Goal: Complete application form

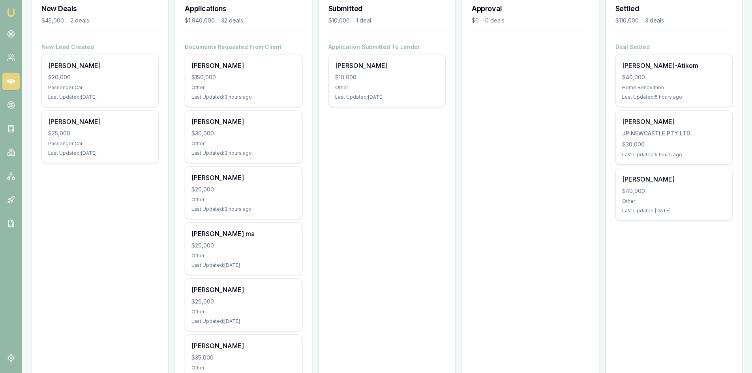
scroll to position [158, 0]
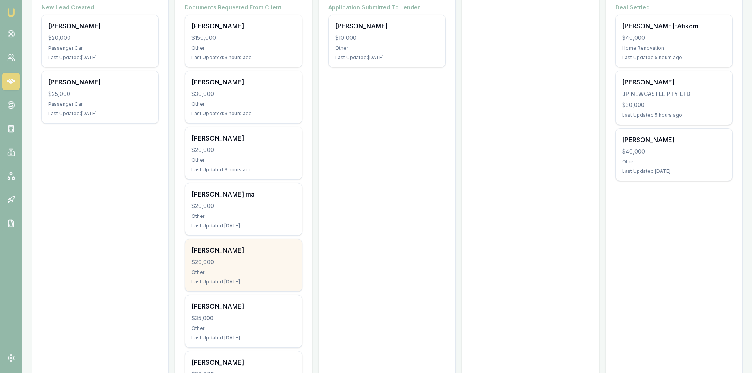
click at [226, 265] on div "$20,000" at bounding box center [243, 262] width 104 height 8
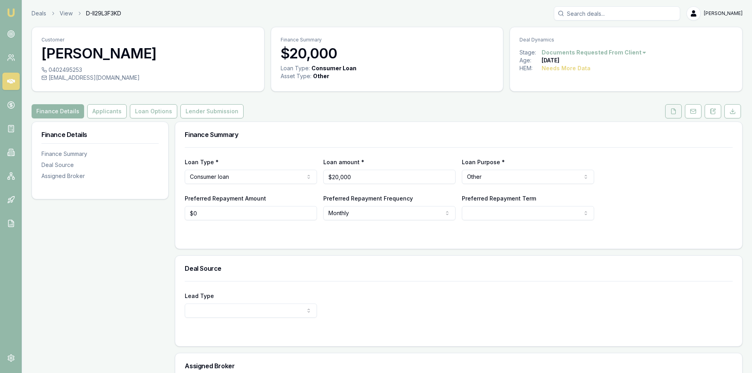
click at [671, 112] on icon at bounding box center [673, 111] width 6 height 6
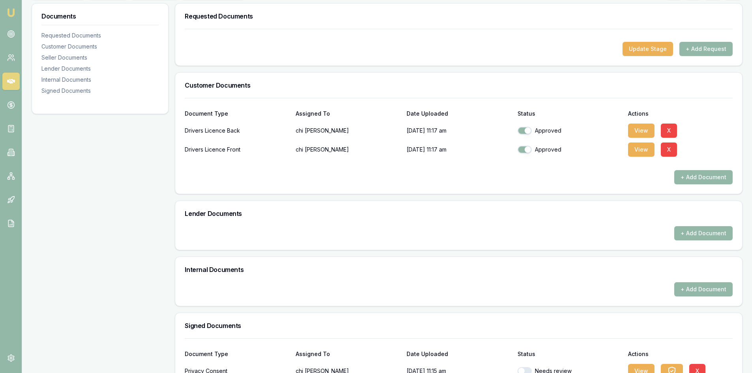
scroll to position [186, 0]
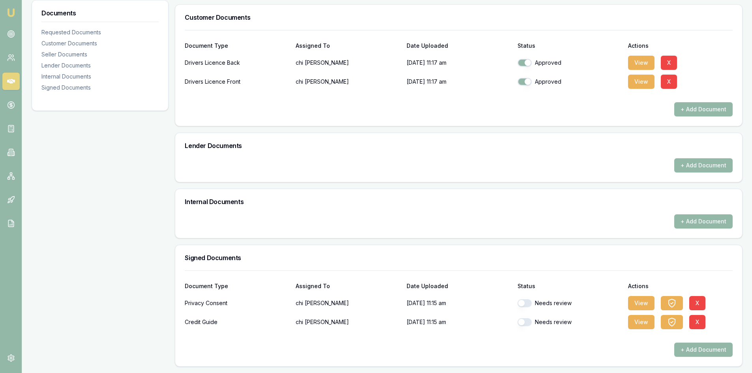
click at [528, 303] on button "button" at bounding box center [524, 303] width 14 height 8
checkbox input "true"
click at [529, 322] on button "button" at bounding box center [524, 322] width 14 height 8
checkbox input "true"
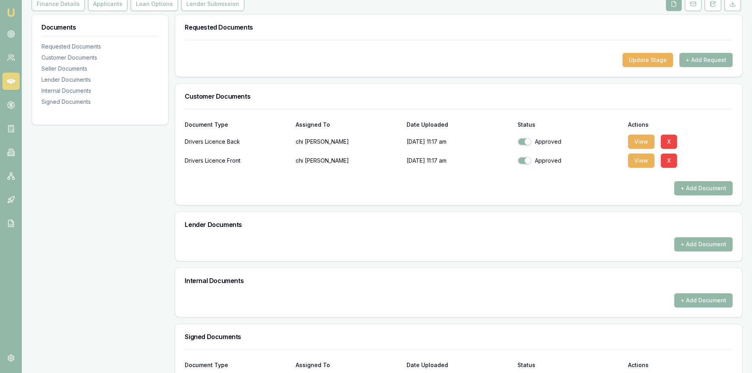
scroll to position [0, 0]
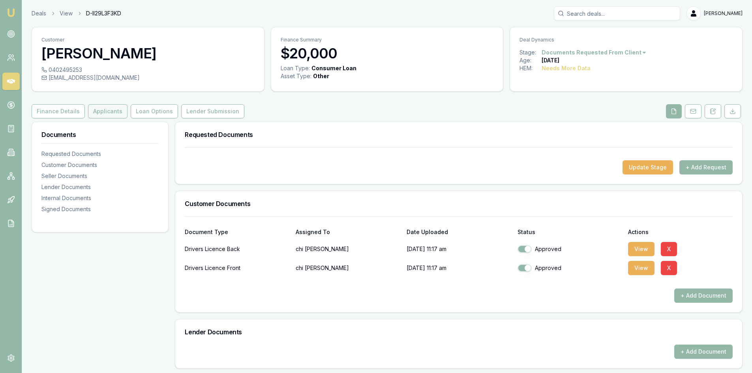
click at [114, 112] on button "Applicants" at bounding box center [107, 111] width 39 height 14
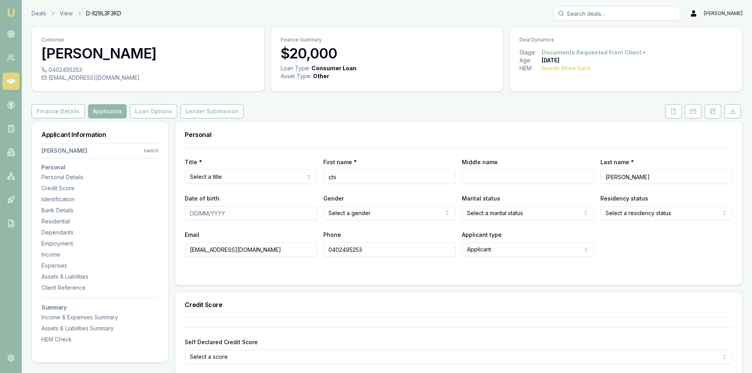
click at [241, 179] on html "Emu Broker Deals View D-II29L3F3KD Steven Nguyen Toggle Menu Customer chi bui 0…" at bounding box center [376, 186] width 752 height 373
click at [502, 175] on input "Middle name" at bounding box center [528, 177] width 132 height 14
type input "Cuong"
